Goal: Task Accomplishment & Management: Manage account settings

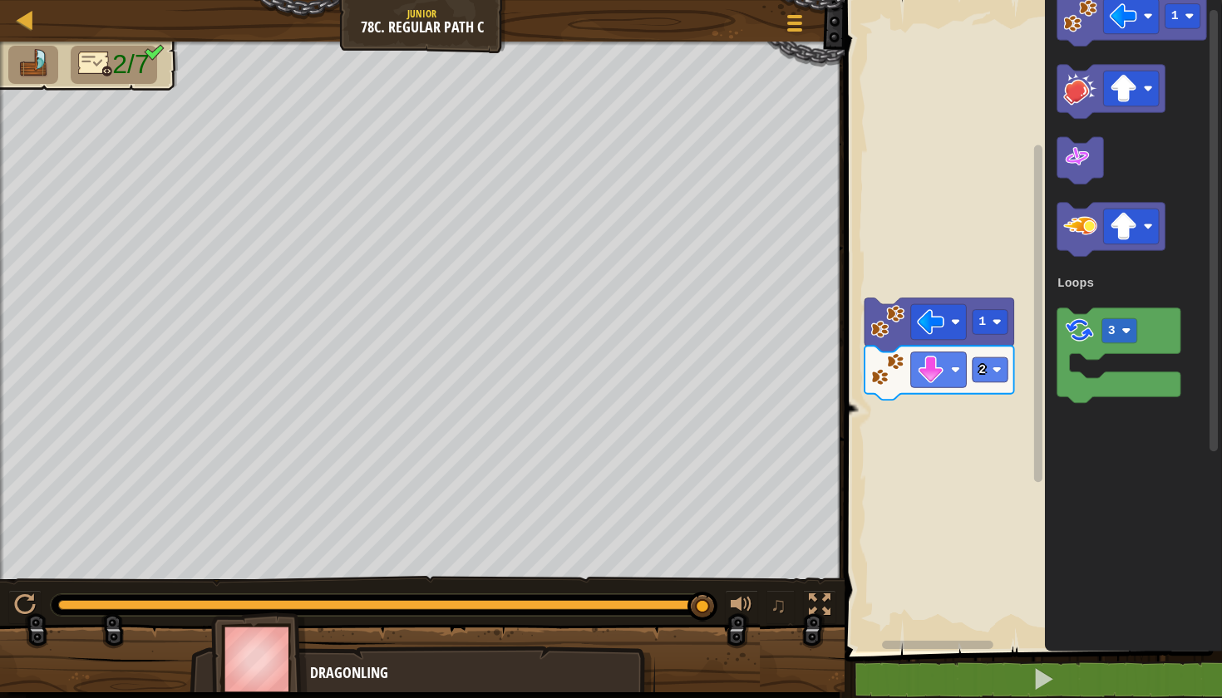
click at [14, 14] on div "Map Junior 78c. Regular Path C Game Menu" at bounding box center [422, 21] width 844 height 42
click at [34, 24] on div at bounding box center [25, 19] width 21 height 21
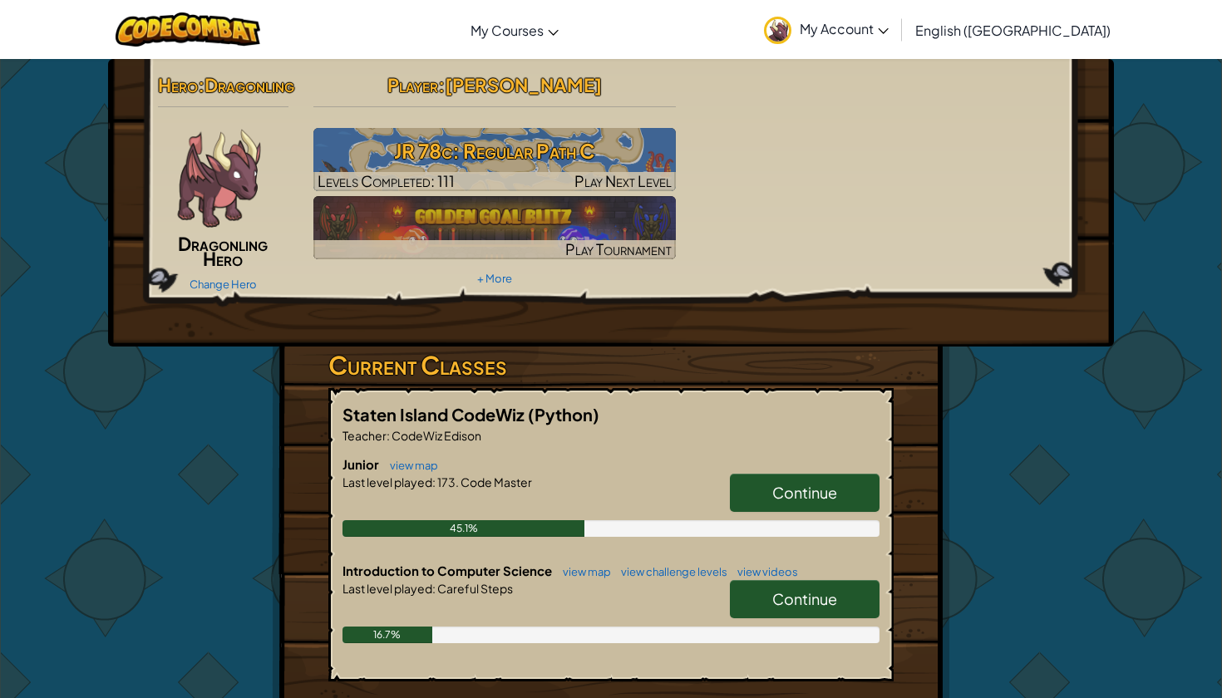
click at [888, 29] on span "My Account" at bounding box center [843, 28] width 89 height 17
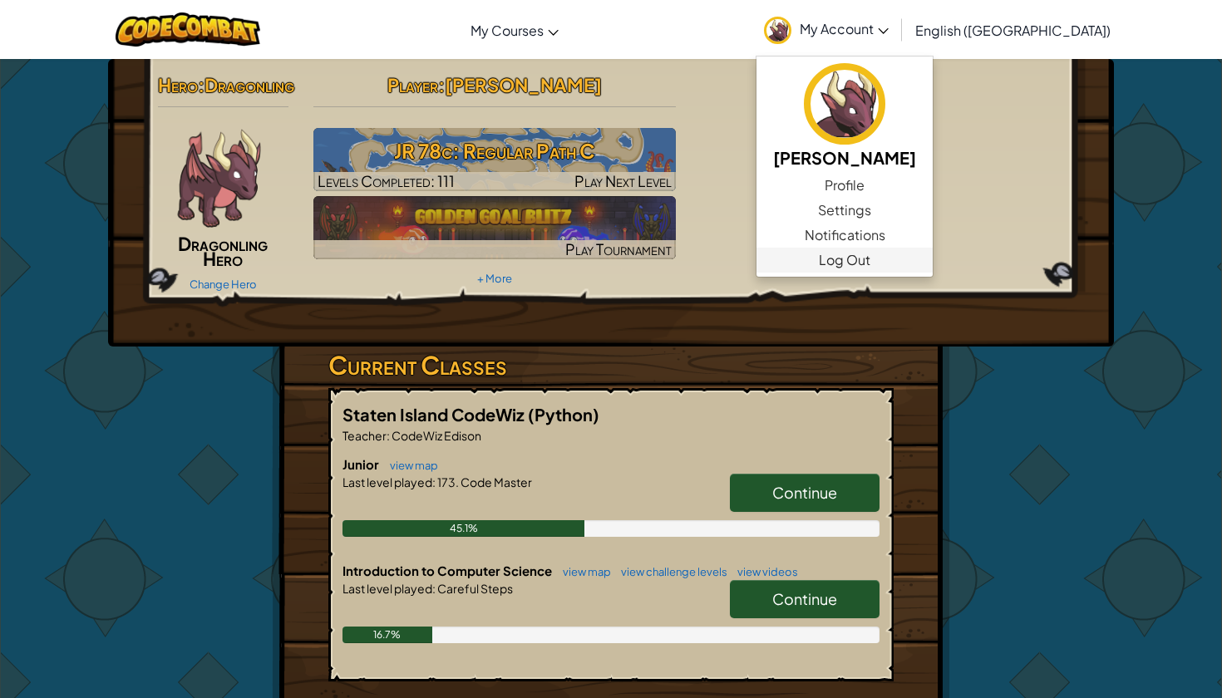
click at [932, 259] on link "Log Out" at bounding box center [844, 260] width 176 height 25
